Goal: Task Accomplishment & Management: Complete application form

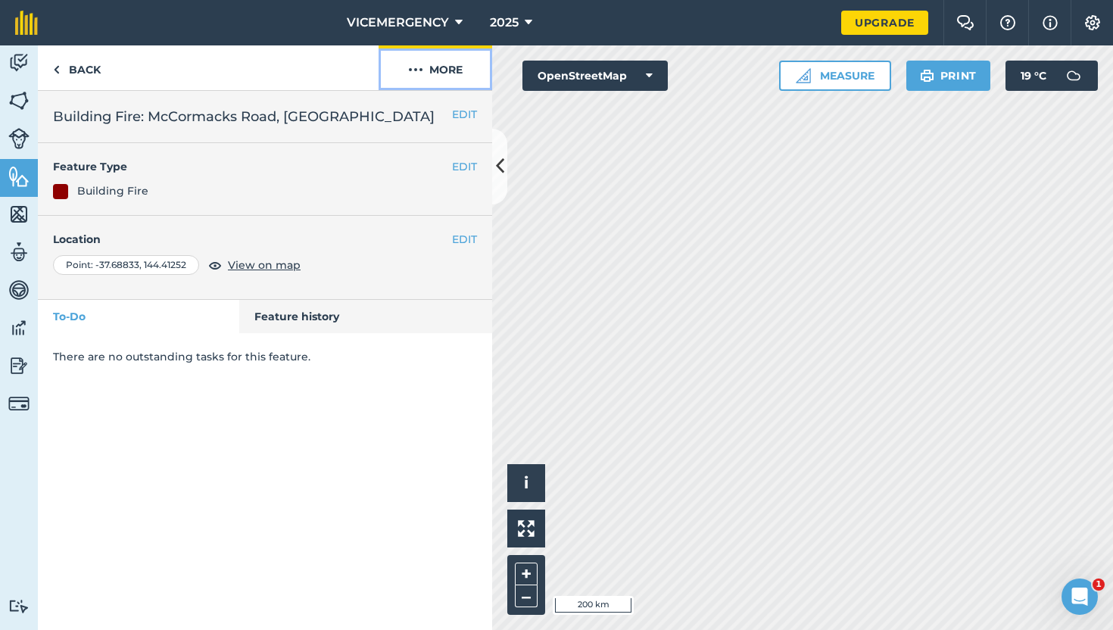
click at [438, 74] on button "More" at bounding box center [435, 67] width 114 height 45
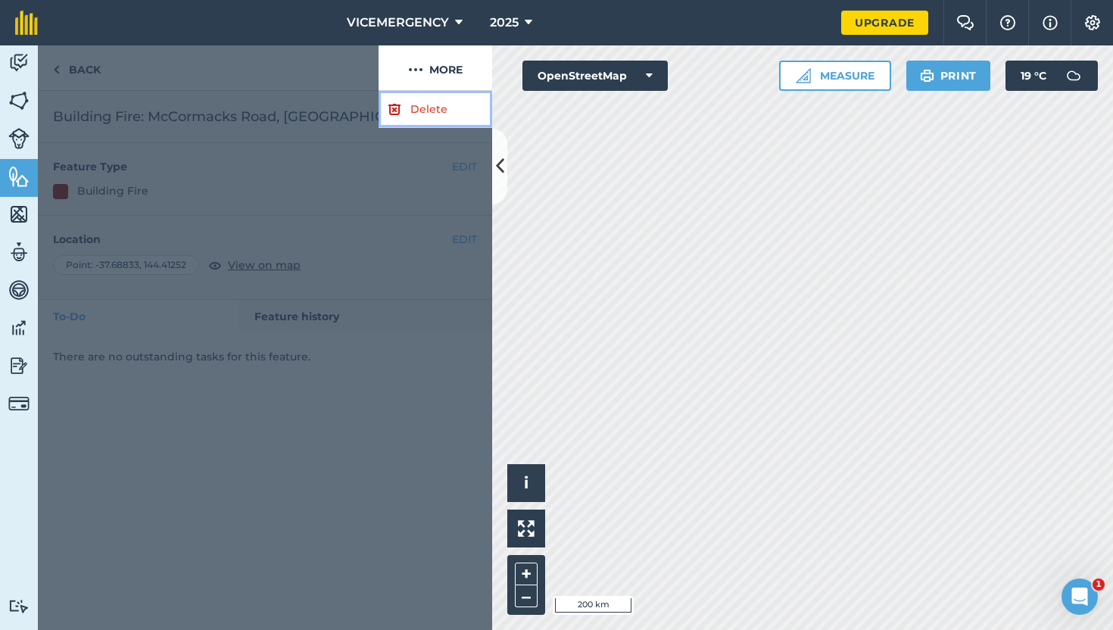
click at [431, 110] on link "Delete" at bounding box center [435, 109] width 114 height 37
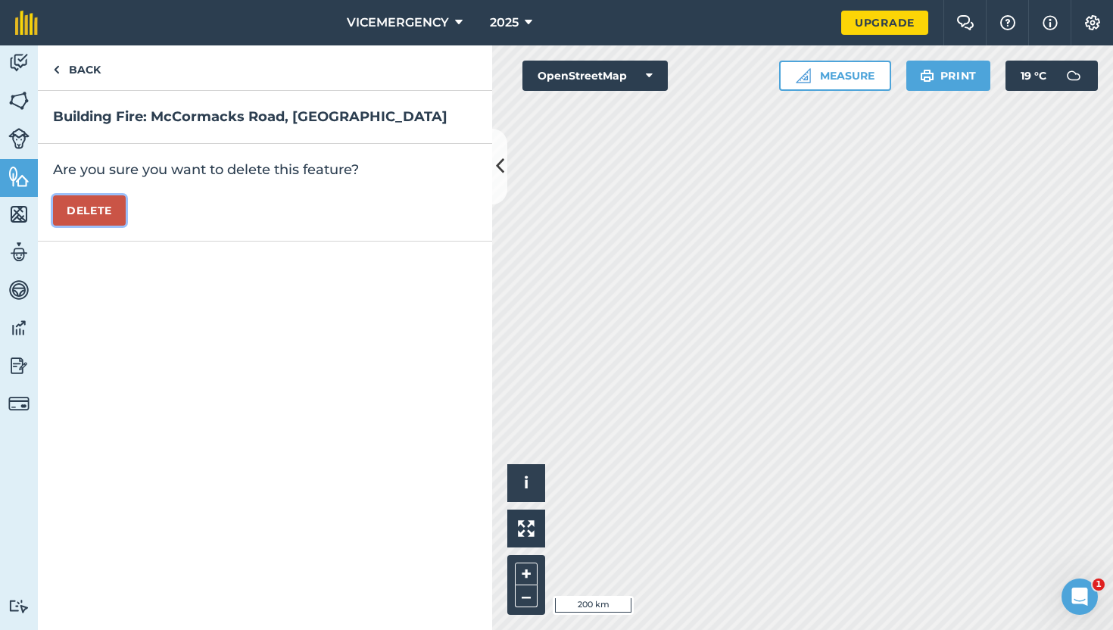
click at [104, 216] on button "Delete" at bounding box center [89, 210] width 73 height 30
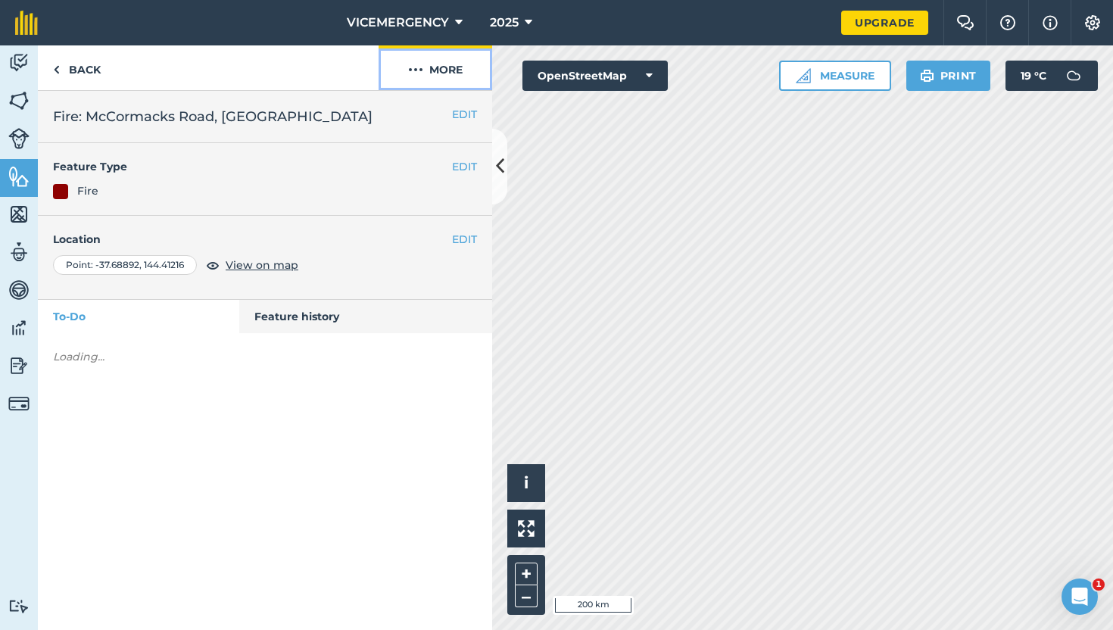
click at [431, 68] on button "More" at bounding box center [435, 67] width 114 height 45
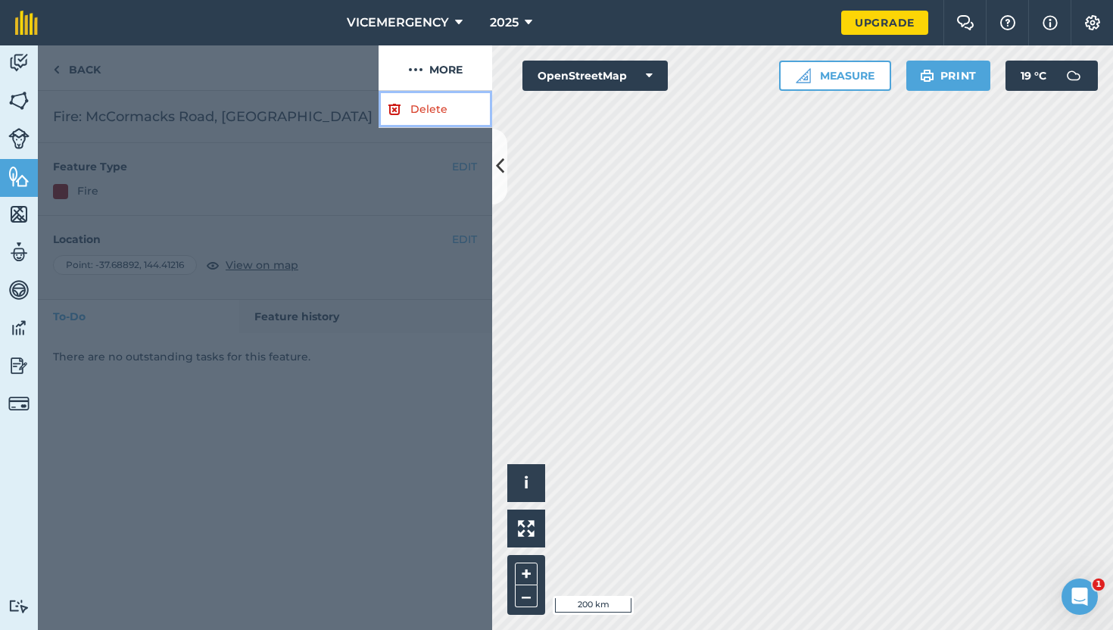
click at [416, 103] on link "Delete" at bounding box center [435, 109] width 114 height 37
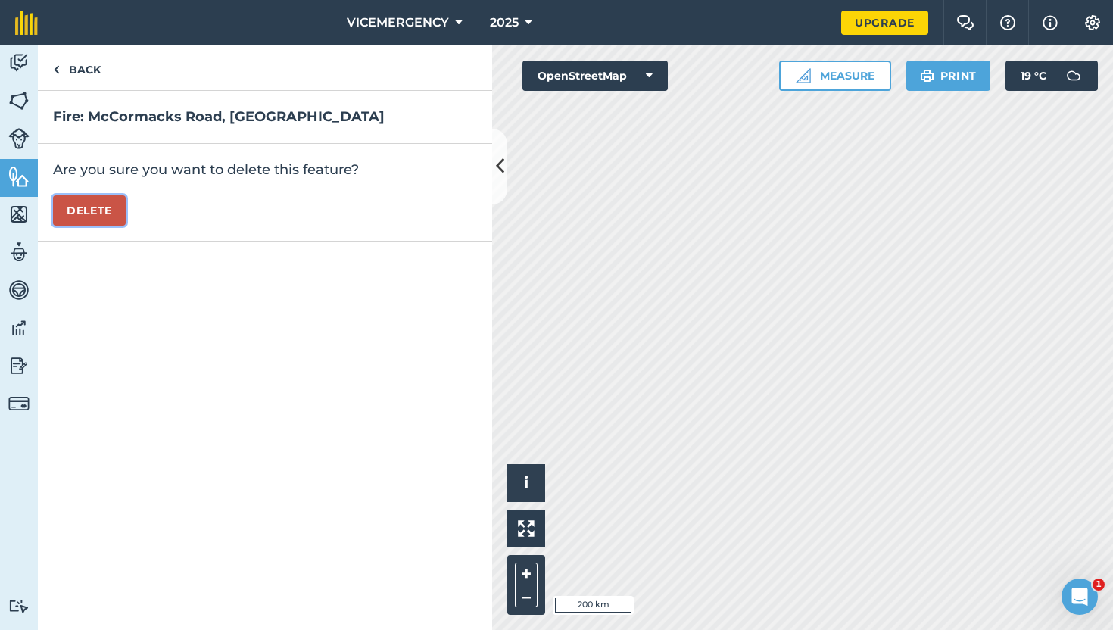
click at [92, 218] on button "Delete" at bounding box center [89, 210] width 73 height 30
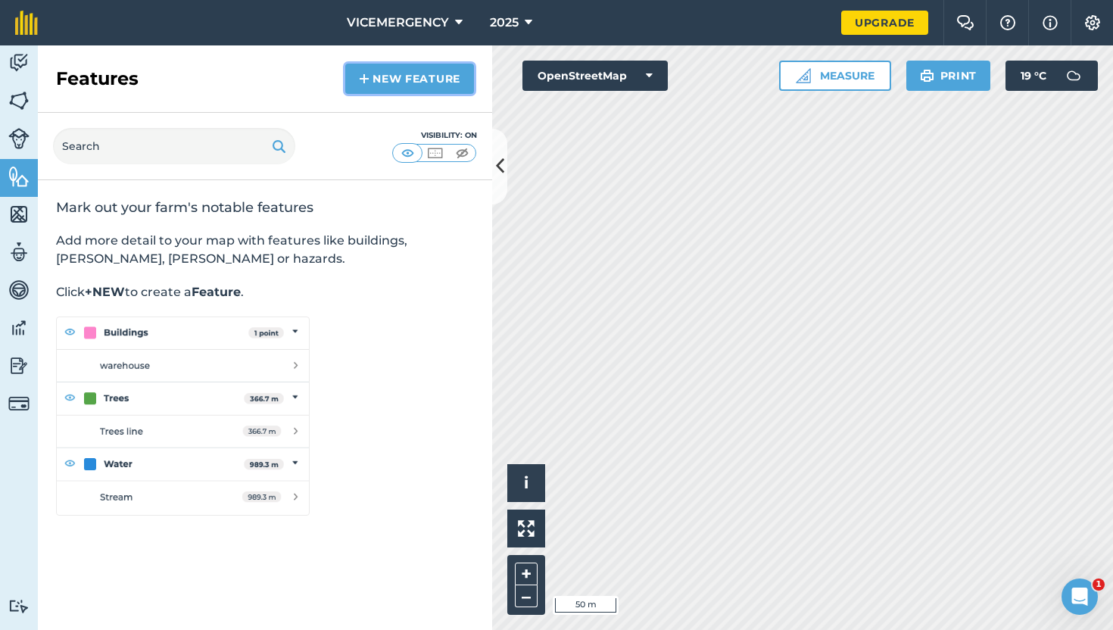
click at [388, 78] on link "New feature" at bounding box center [409, 79] width 129 height 30
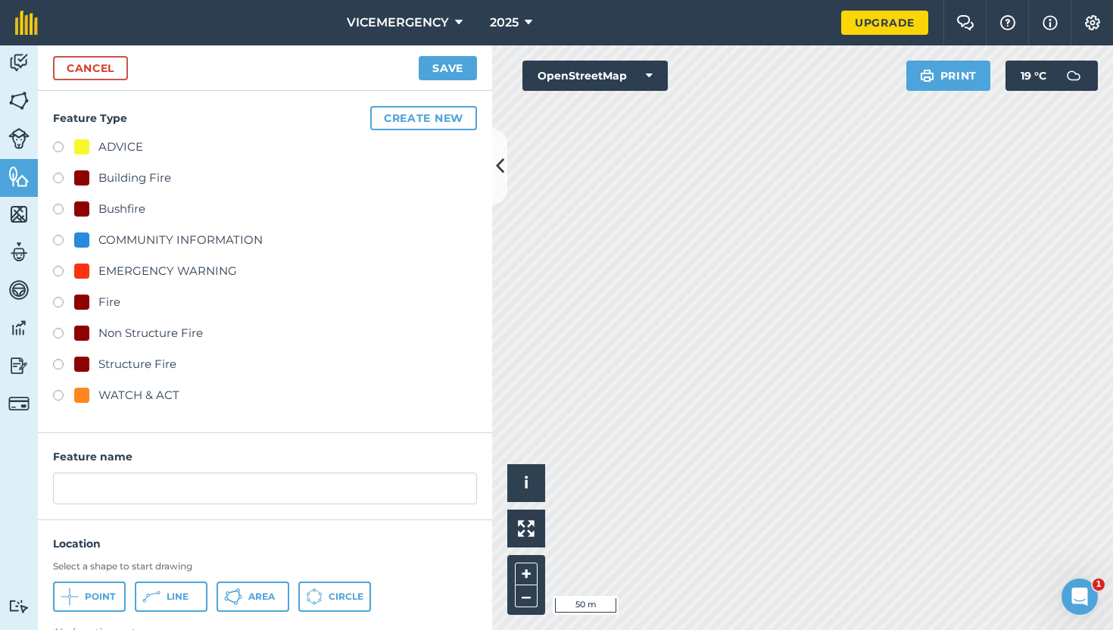
click at [61, 210] on label at bounding box center [63, 211] width 21 height 15
radio input "true"
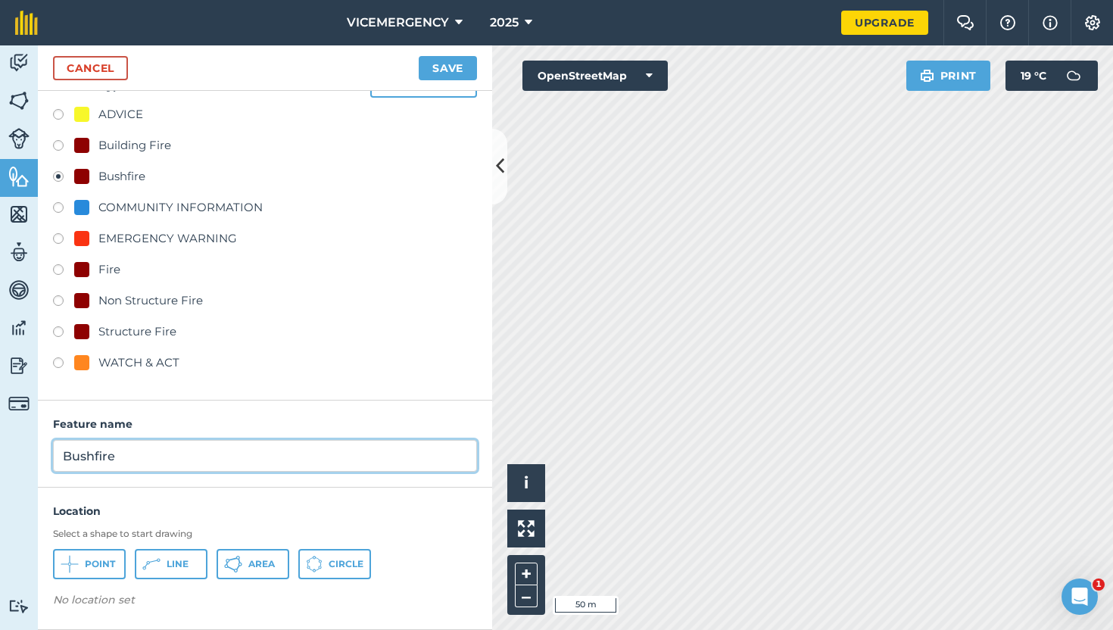
click at [152, 461] on input "Bushfire" at bounding box center [265, 456] width 424 height 32
click at [166, 463] on input "Bushfire:" at bounding box center [265, 456] width 424 height 32
type input "Bushfire: Limestone"
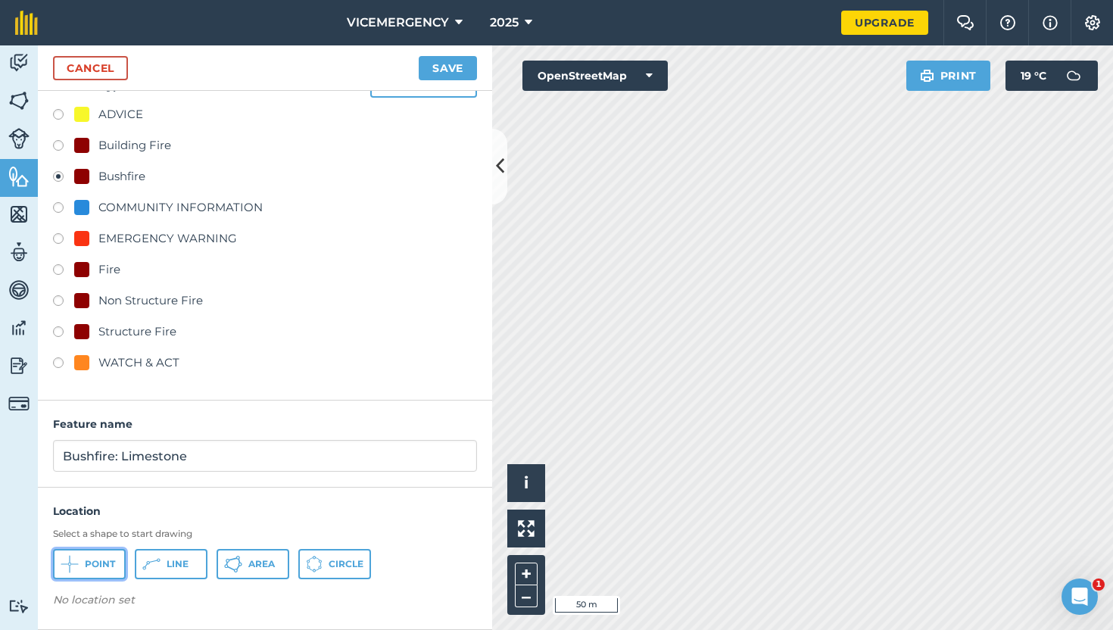
click at [104, 569] on span "Point" at bounding box center [100, 564] width 30 height 12
click at [448, 67] on button "Save" at bounding box center [448, 68] width 58 height 24
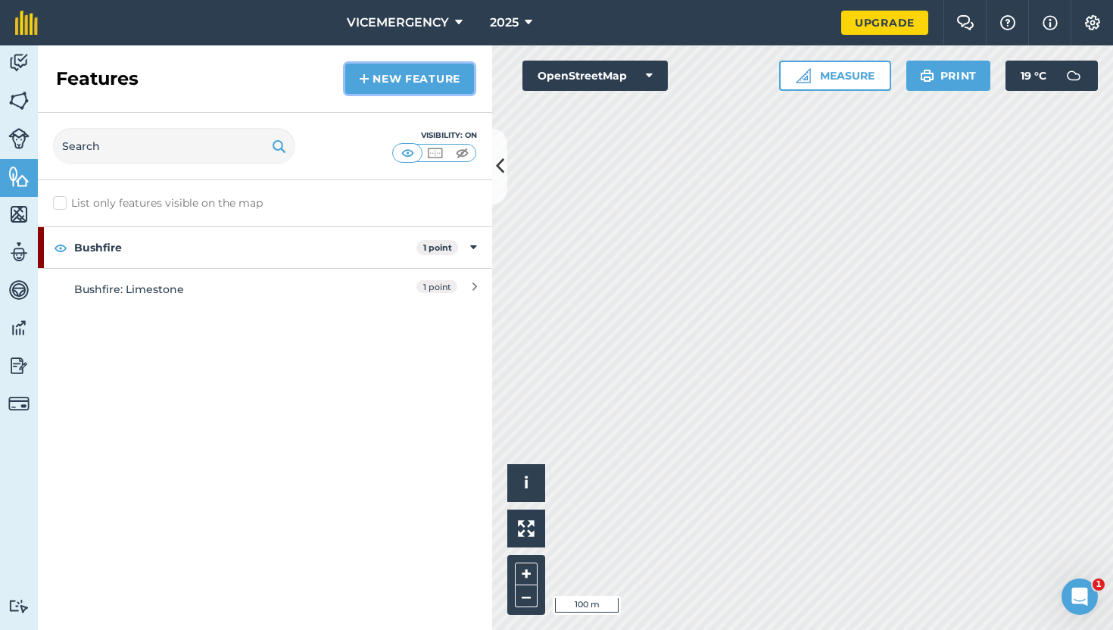
click at [410, 72] on link "New feature" at bounding box center [409, 79] width 129 height 30
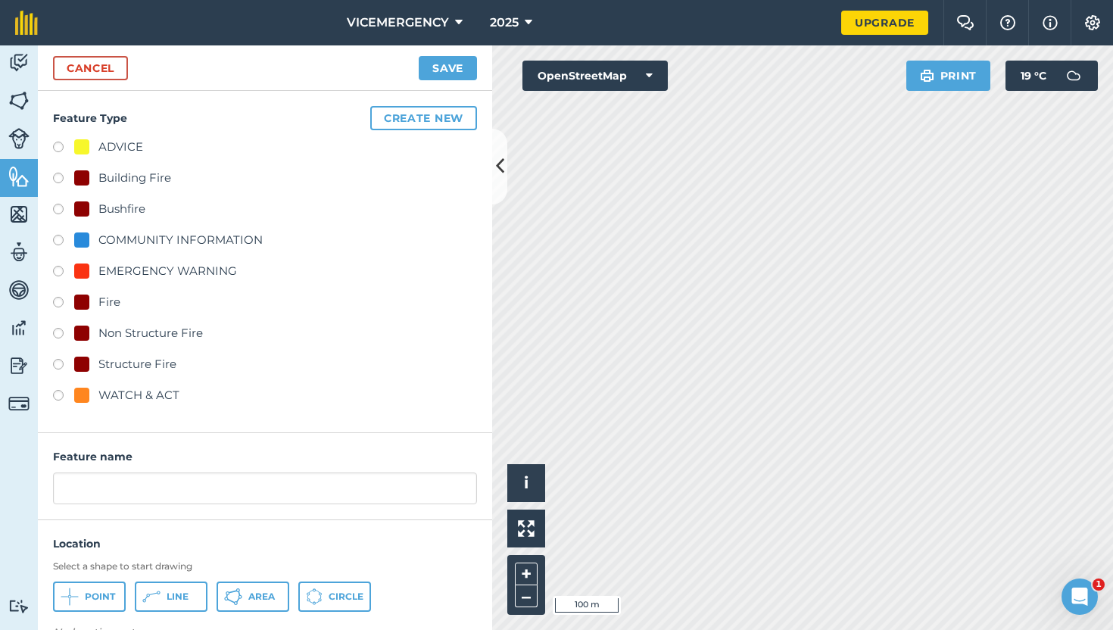
click at [58, 205] on label at bounding box center [63, 211] width 21 height 15
radio input "true"
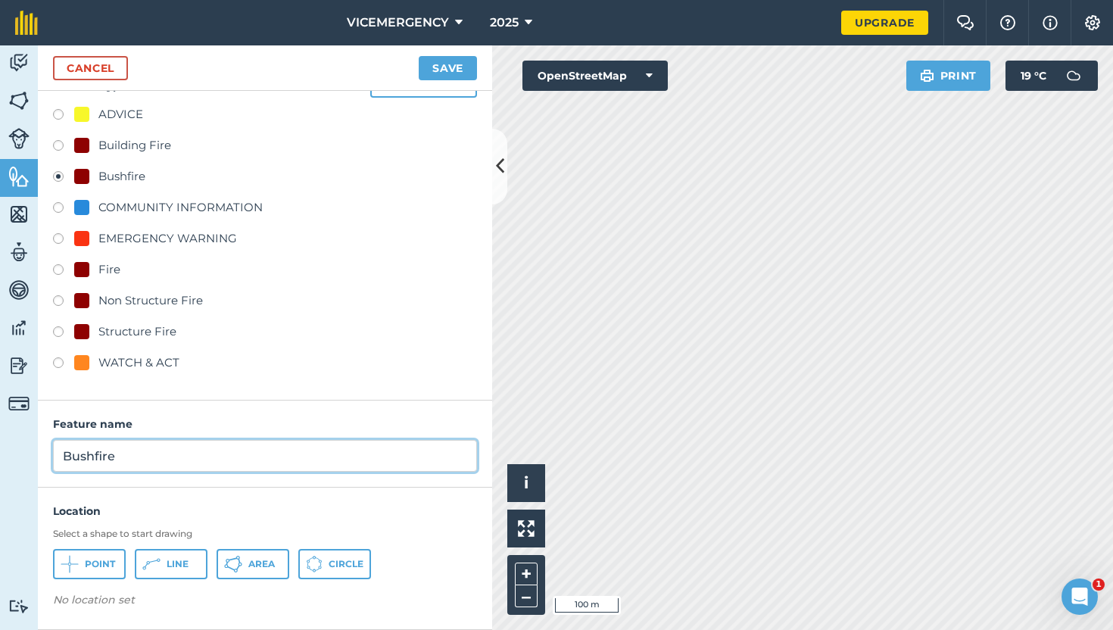
click at [144, 459] on input "Bushfire" at bounding box center [265, 456] width 424 height 32
type input "Bushfire: [GEOGRAPHIC_DATA]"
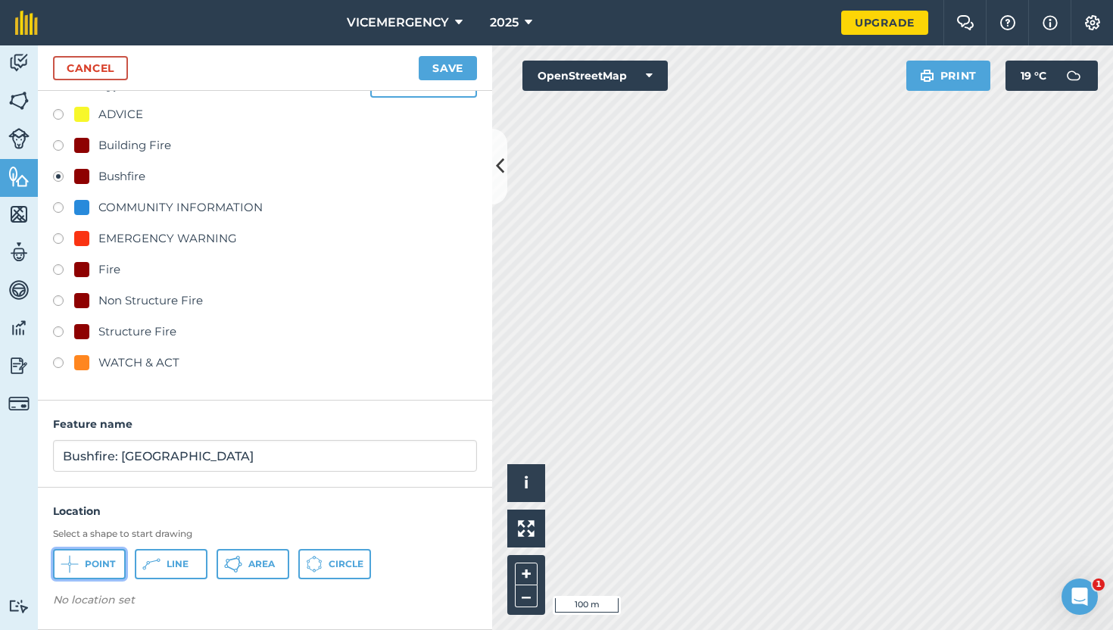
click at [79, 569] on button "Point" at bounding box center [89, 564] width 73 height 30
click at [439, 66] on button "Save" at bounding box center [448, 68] width 58 height 24
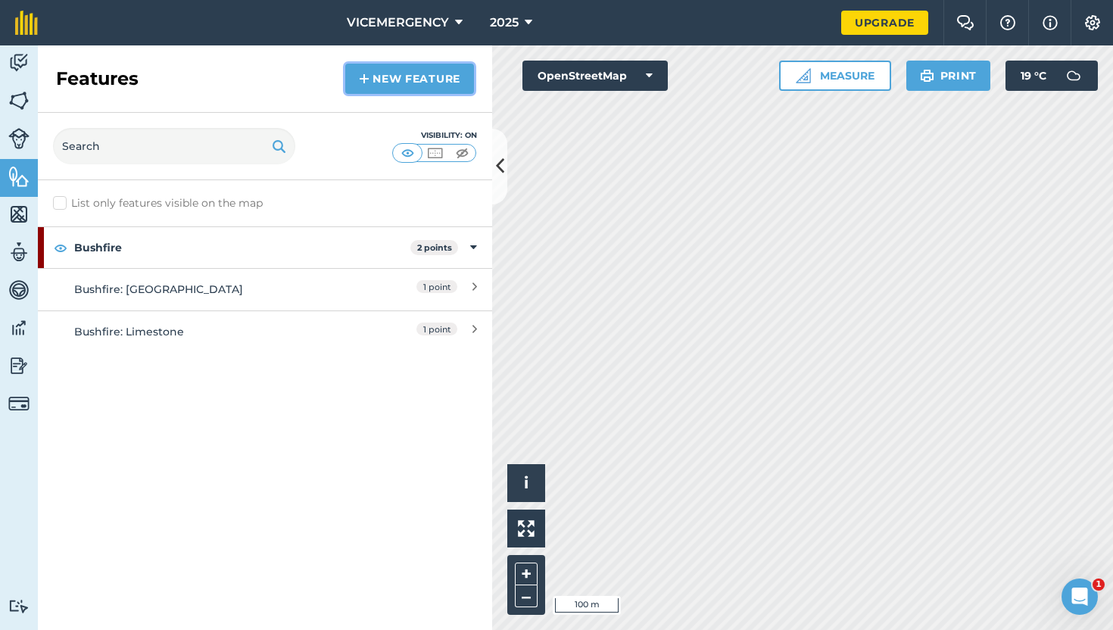
click at [397, 77] on link "New feature" at bounding box center [409, 79] width 129 height 30
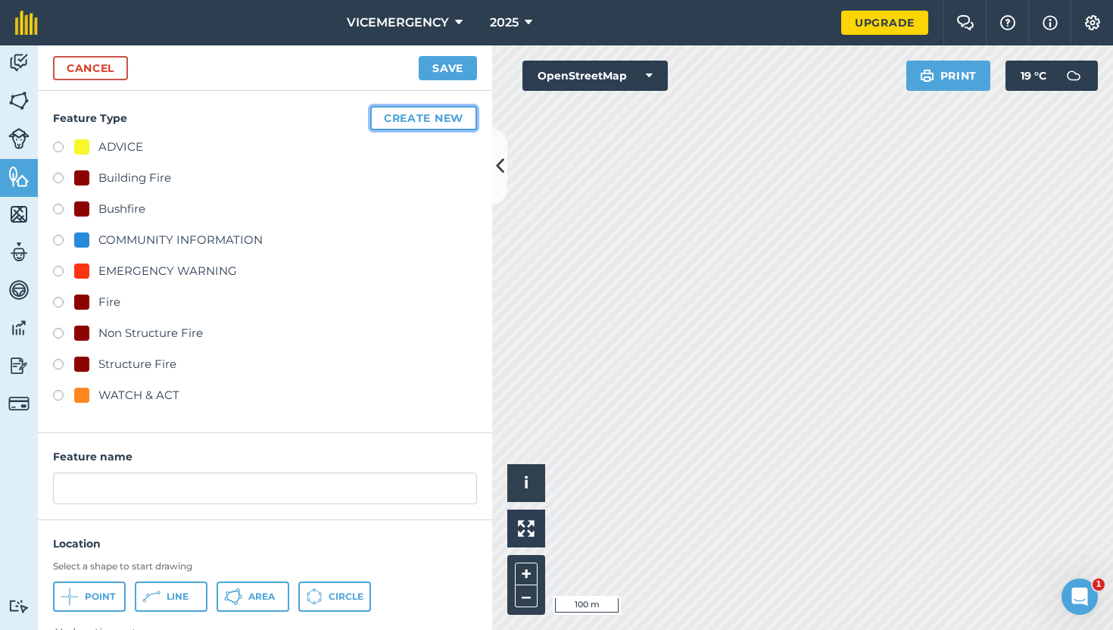
click at [416, 115] on button "Create new" at bounding box center [423, 118] width 107 height 24
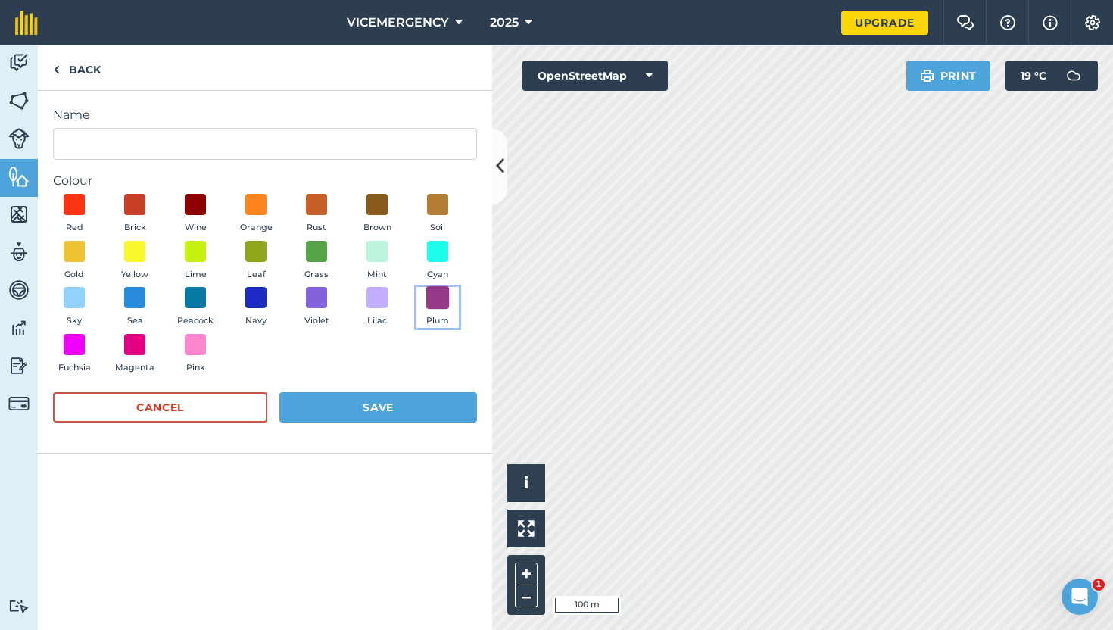
click at [442, 300] on span at bounding box center [437, 297] width 23 height 23
click at [384, 347] on div "Red Brick Wine Orange Rust Brown Soil Gold Yellow Lime Leaf Grass Mint Cyan Sky…" at bounding box center [265, 287] width 424 height 186
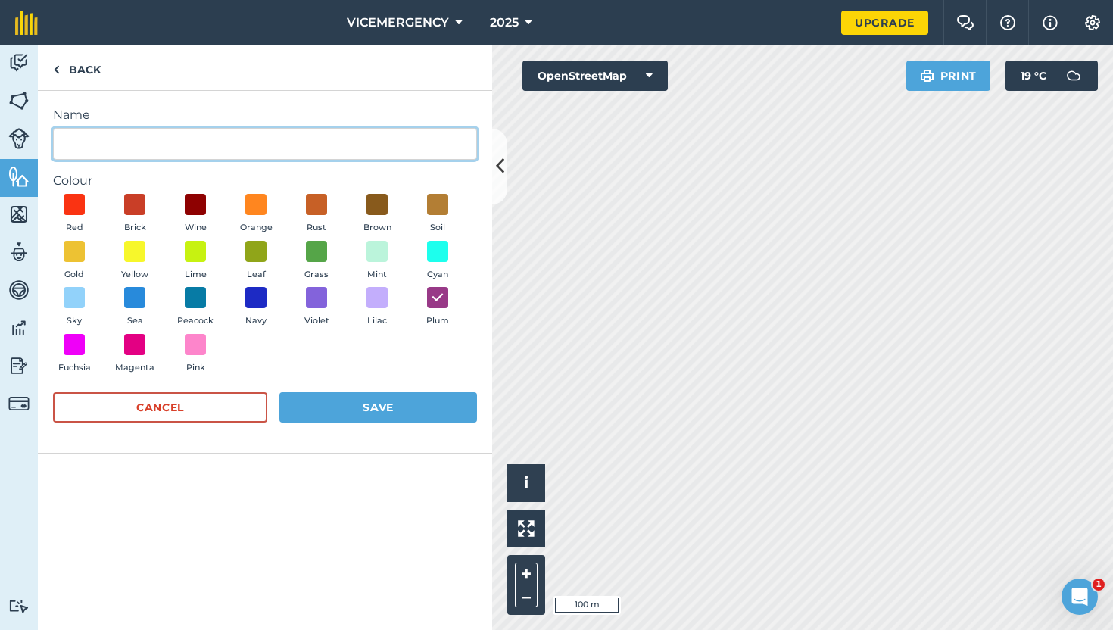
click at [120, 146] on input "Name" at bounding box center [265, 144] width 424 height 32
type input "Incident Area"
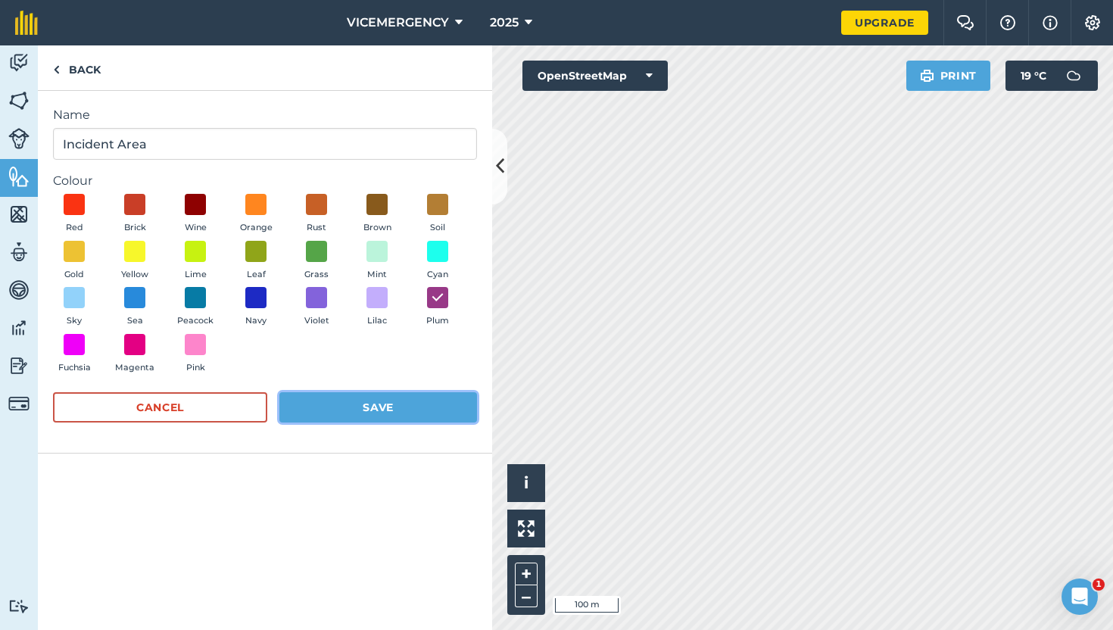
click at [384, 412] on button "Save" at bounding box center [378, 407] width 198 height 30
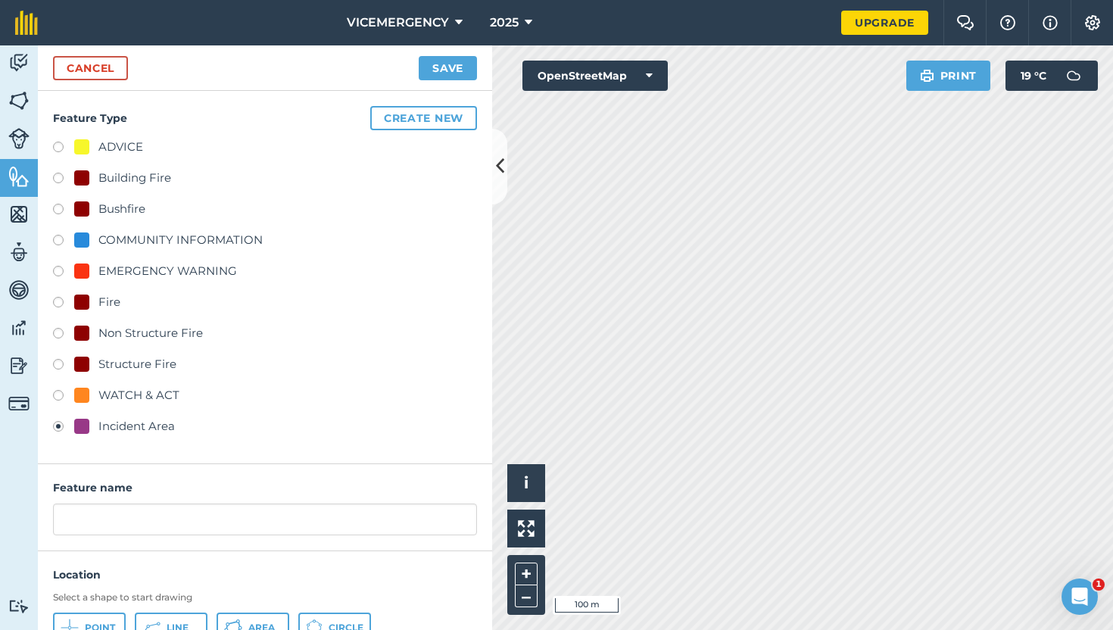
scroll to position [64, 0]
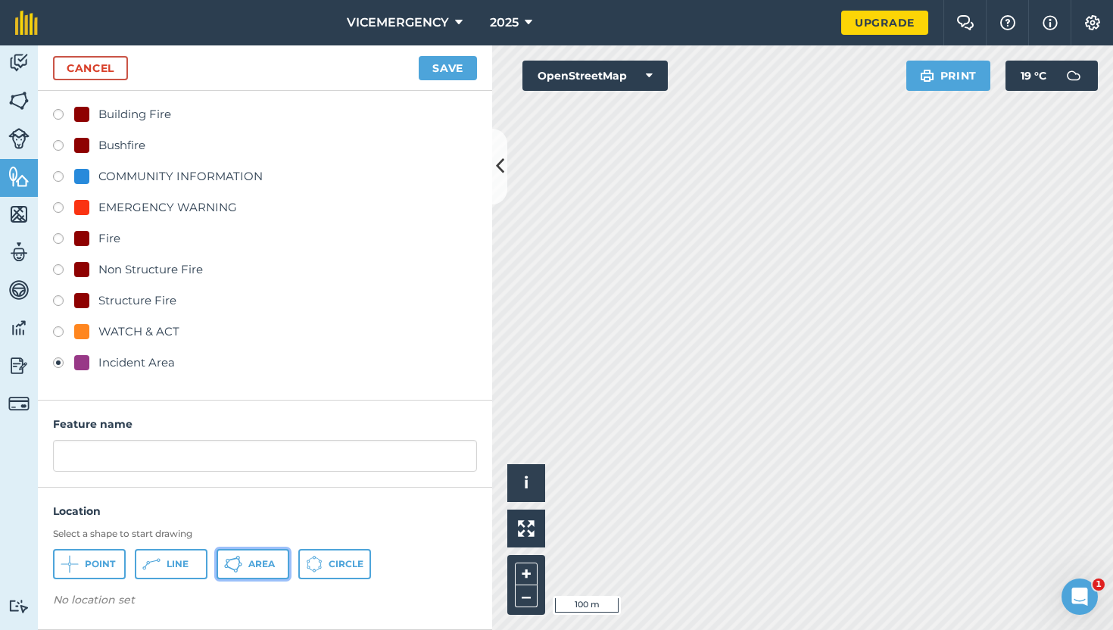
click at [244, 568] on button "Area" at bounding box center [252, 564] width 73 height 30
click at [434, 66] on button "Save" at bounding box center [448, 68] width 58 height 24
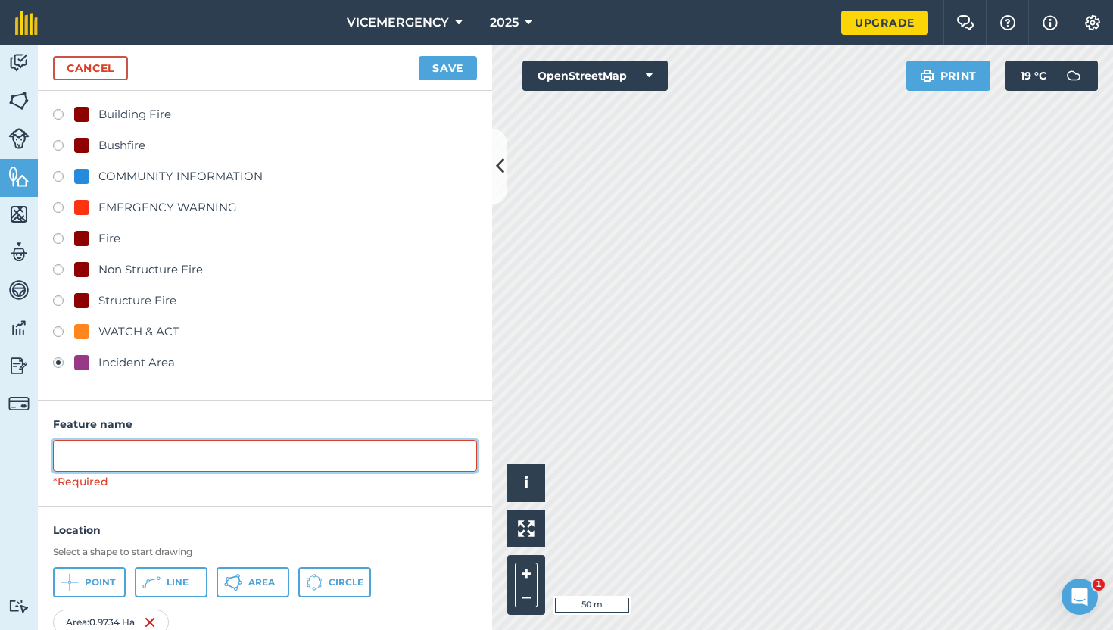
click at [104, 450] on input "text" at bounding box center [265, 456] width 424 height 32
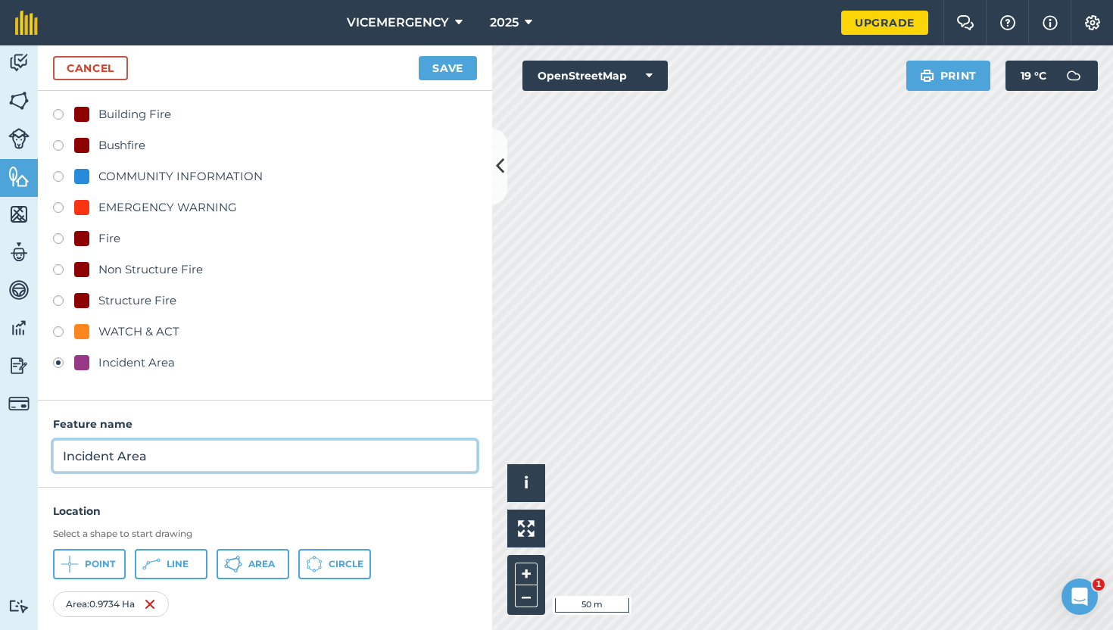
type input "Incident Area"
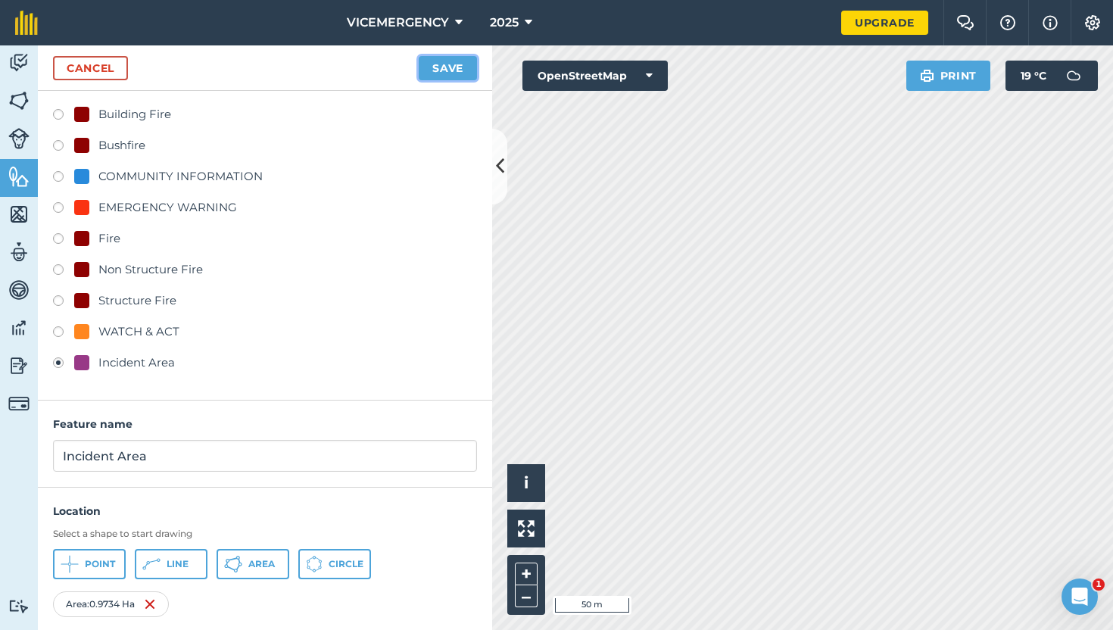
click at [456, 68] on button "Save" at bounding box center [448, 68] width 58 height 24
